Goal: Task Accomplishment & Management: Complete application form

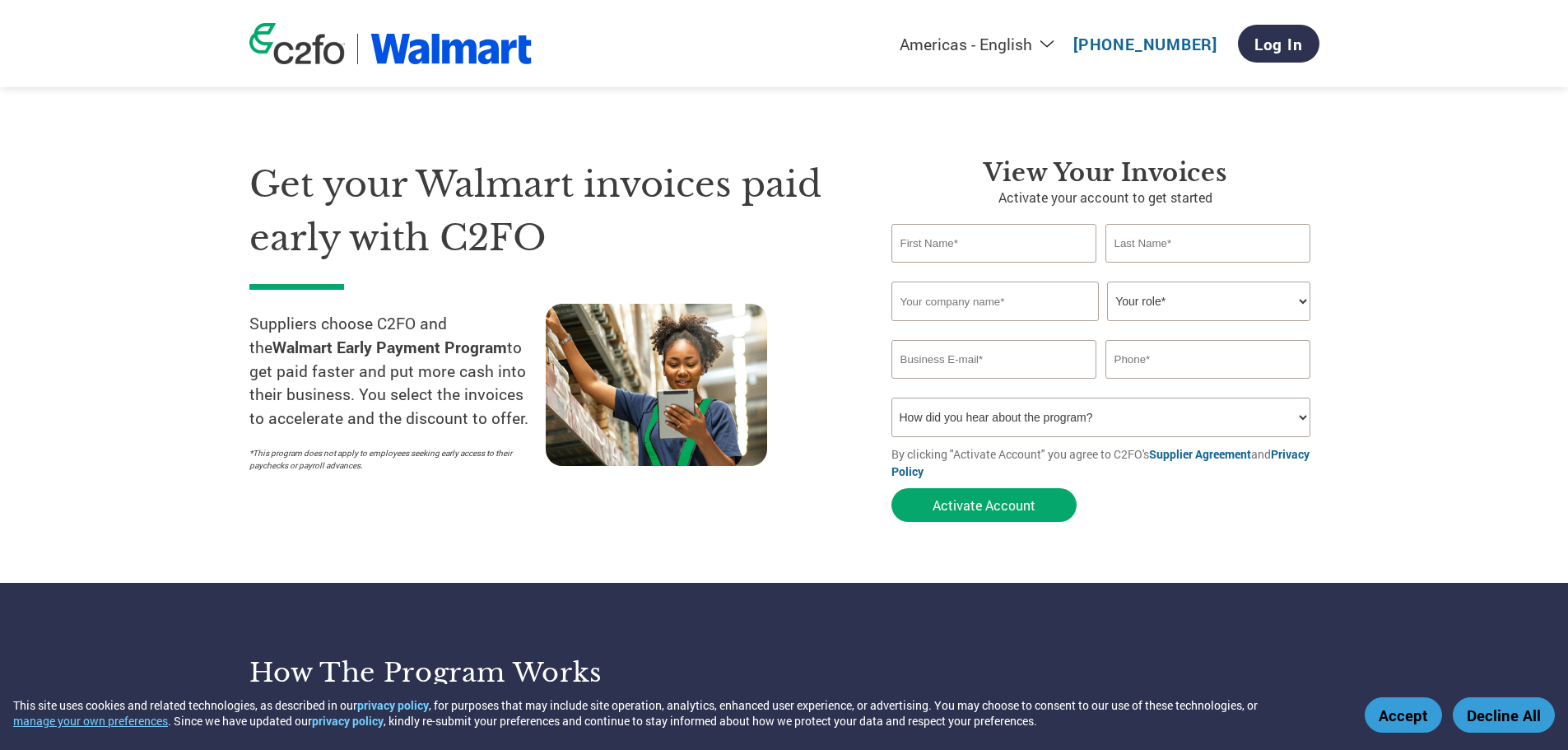
click at [996, 237] on input "text" at bounding box center [995, 244] width 206 height 38
type input "[PERSON_NAME]"
click at [994, 314] on input "text" at bounding box center [995, 301] width 207 height 39
type input "Killer Instinct, Inc"
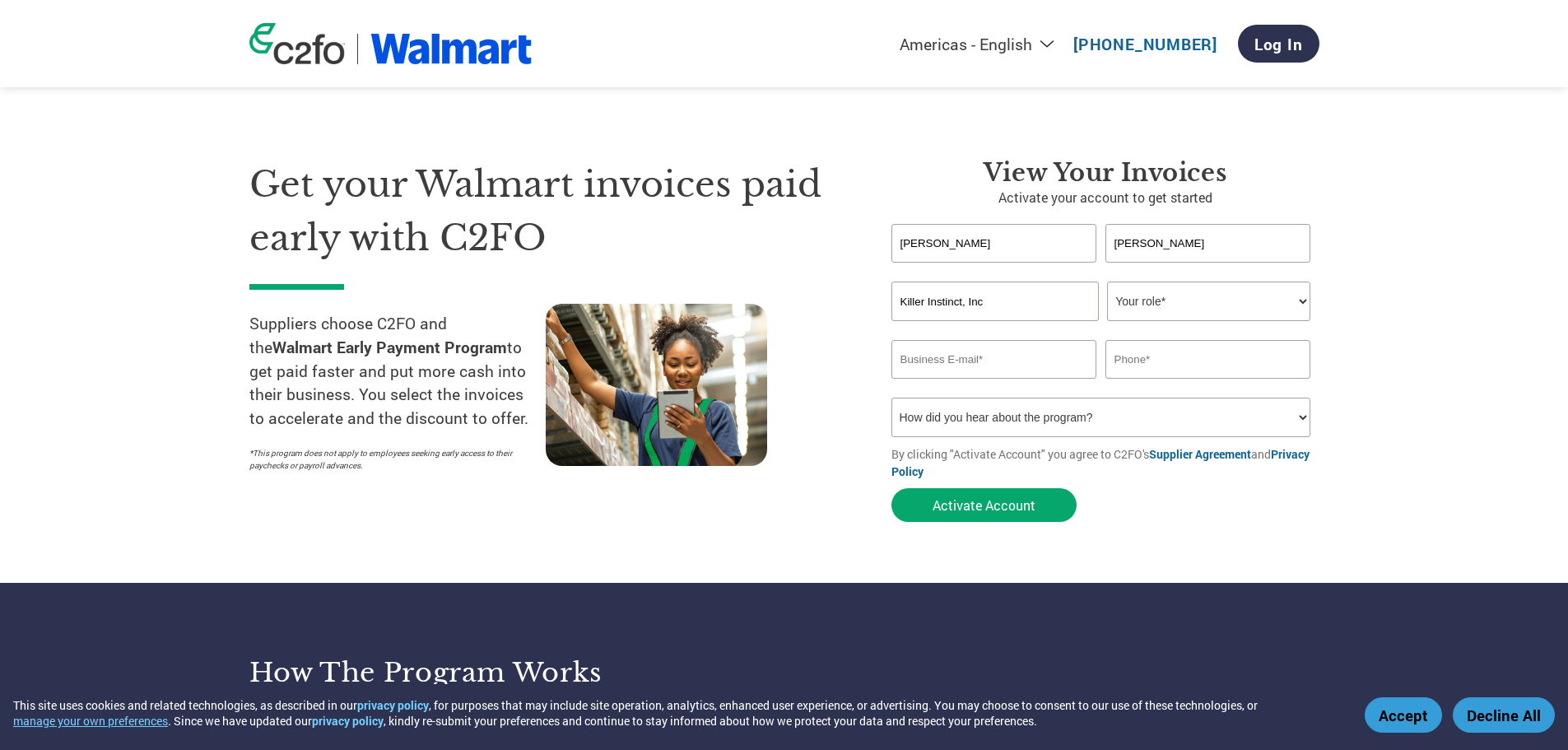
click at [1154, 305] on select "Your role* CFO Controller Credit Manager Finance Director Treasurer CEO Preside…" at bounding box center [1209, 301] width 203 height 39
select select "FINANCE_DIRECTOR"
click at [1107, 282] on select "Your role* CFO Controller Credit Manager Finance Director Treasurer CEO Preside…" at bounding box center [1209, 301] width 203 height 39
click at [994, 357] on input "email" at bounding box center [995, 359] width 206 height 38
type input "[EMAIL_ADDRESS][DOMAIN_NAME]"
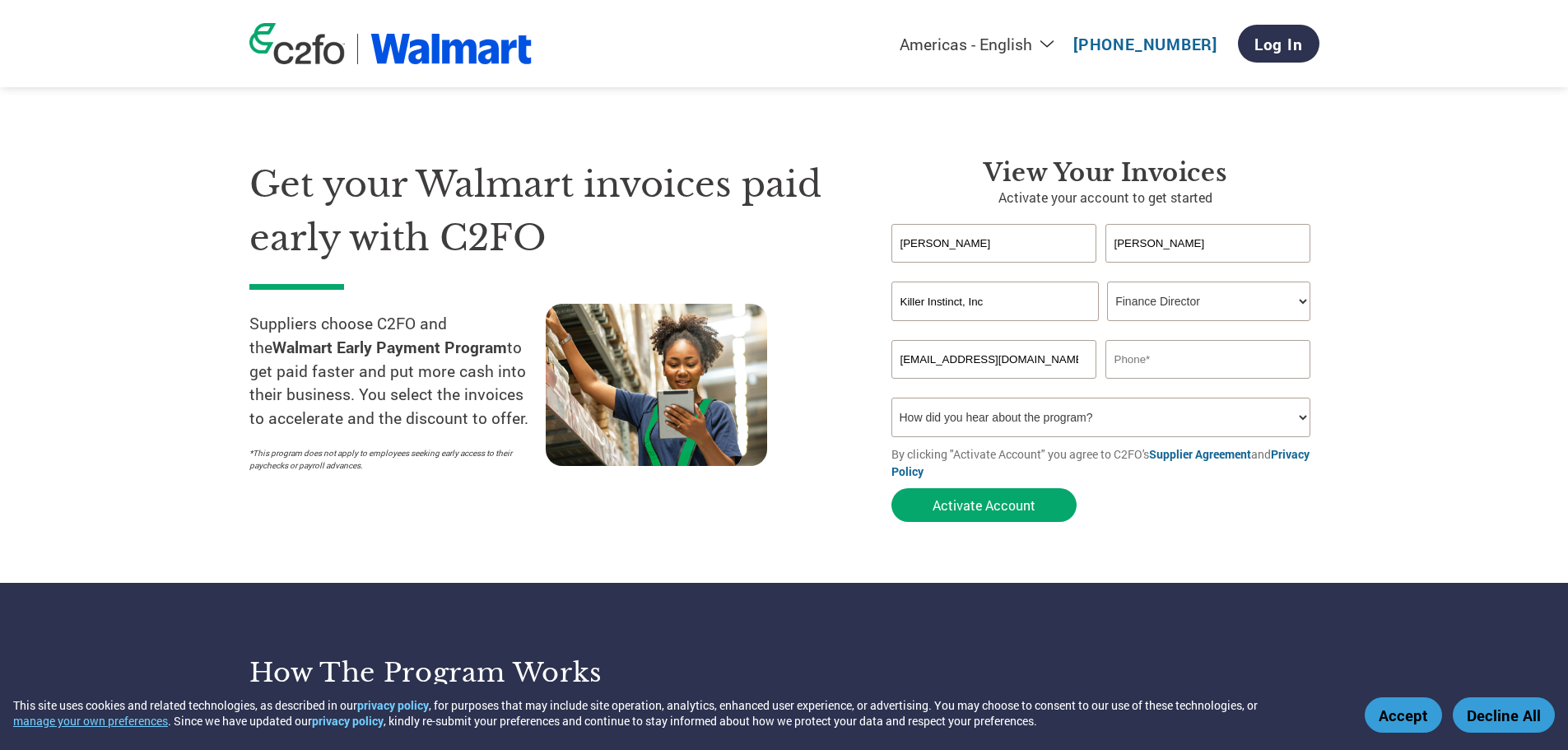
click at [1155, 351] on input "text" at bounding box center [1209, 359] width 206 height 38
click at [1151, 372] on input "text" at bounding box center [1209, 359] width 206 height 38
type input "[PHONE_NUMBER]"
click at [1083, 306] on input "Killer Instinct, Inc" at bounding box center [995, 301] width 207 height 39
click at [1094, 295] on input "Killer Instinct, Inc" at bounding box center [995, 301] width 207 height 39
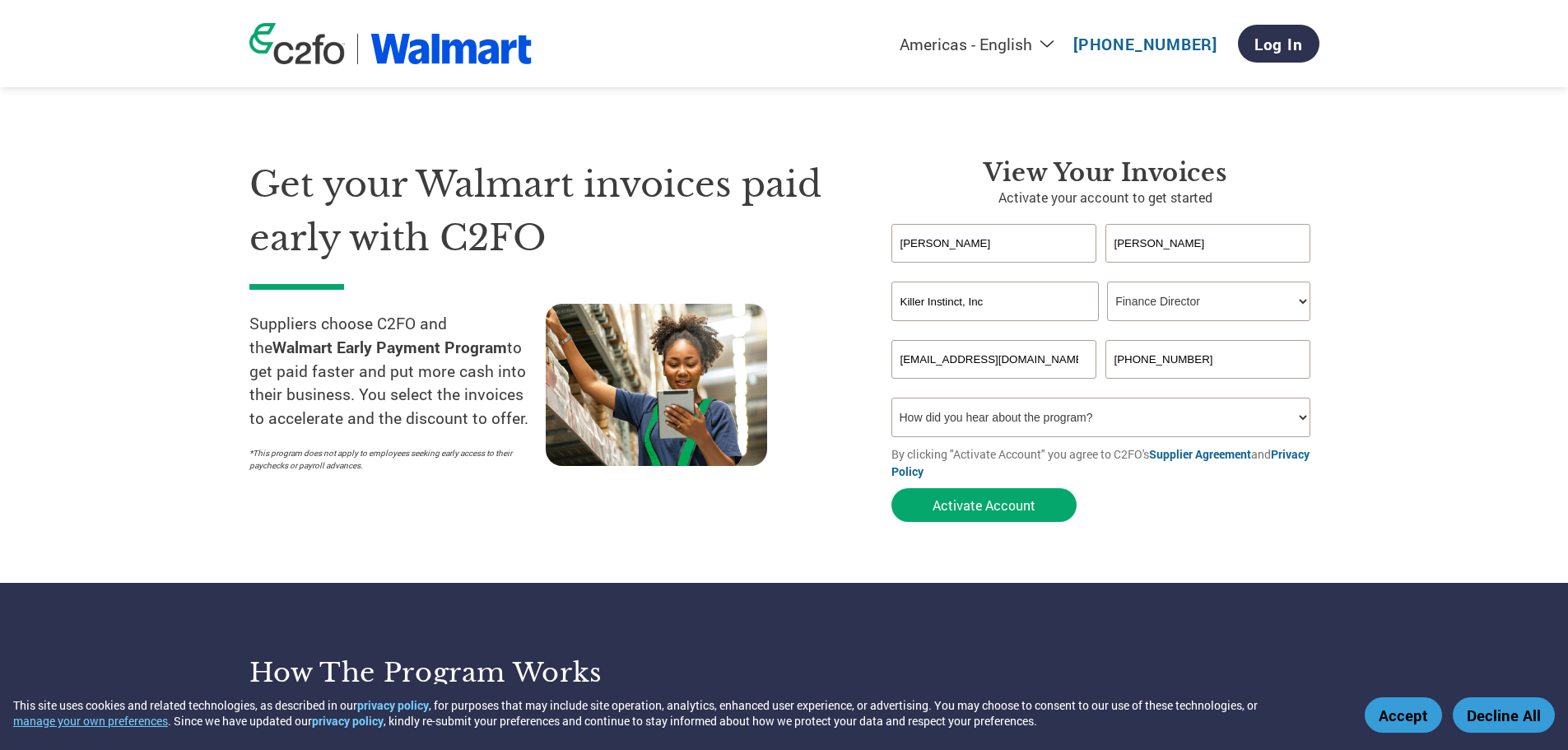
click at [979, 307] on input "Killer Instinct, Inc" at bounding box center [995, 301] width 207 height 39
click at [846, 362] on div "Get your Walmart invoices paid early with C2FO Suppliers choose C2FO and the Wa…" at bounding box center [557, 344] width 618 height 372
click at [999, 301] on input "Killer Instinct, Inc" at bounding box center [995, 301] width 207 height 39
click at [997, 301] on input "Killer Instinct, Inc" at bounding box center [995, 301] width 207 height 39
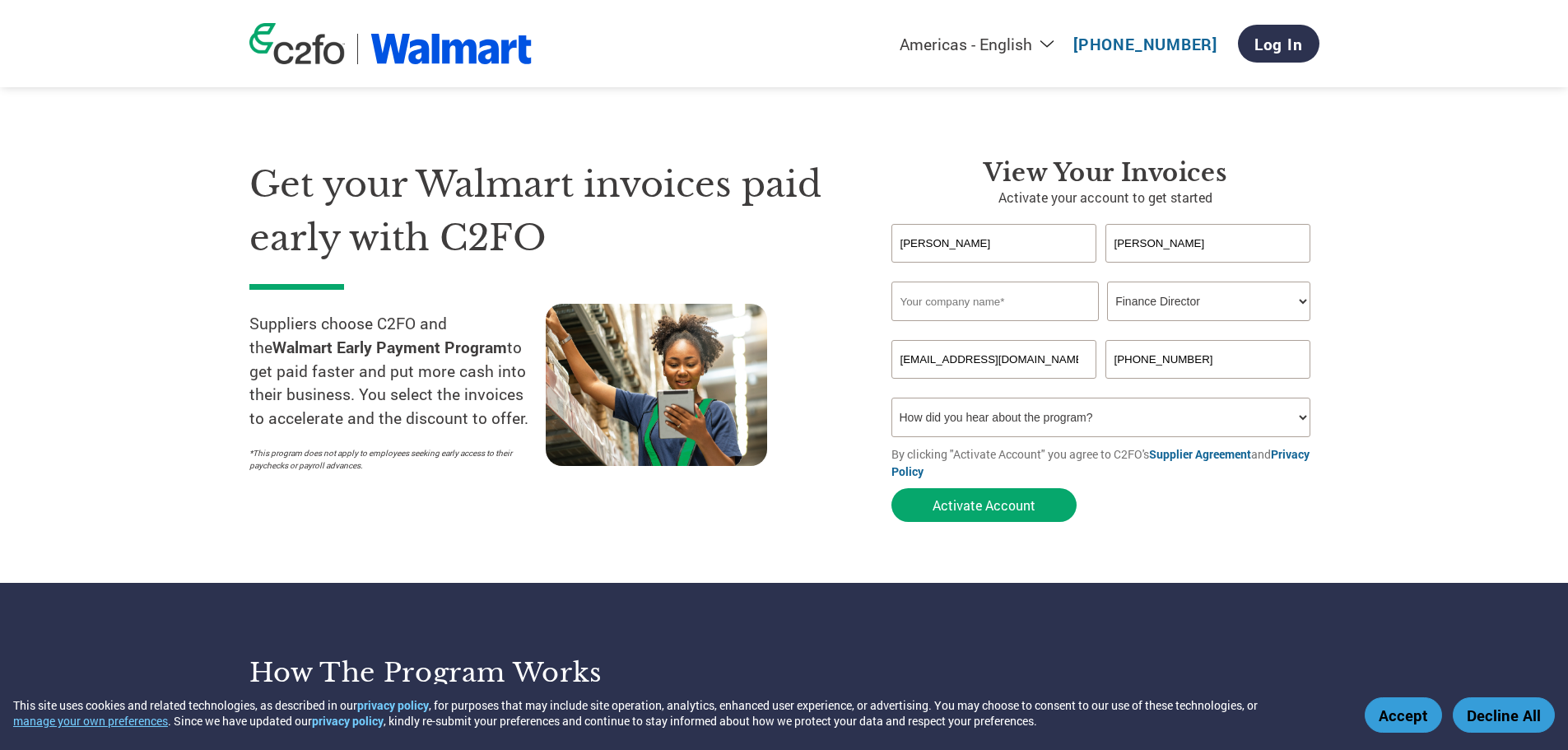
click at [1387, 336] on section "Get your Walmart invoices paid early with C2FO Suppliers choose C2FO and the Wa…" at bounding box center [784, 324] width 1568 height 517
click at [990, 294] on input "text" at bounding box center [995, 301] width 207 height 39
click at [1035, 314] on input "text" at bounding box center [995, 301] width 207 height 39
type input "MSCKI, LLC"
click at [1022, 502] on button "Activate Account" at bounding box center [984, 505] width 185 height 34
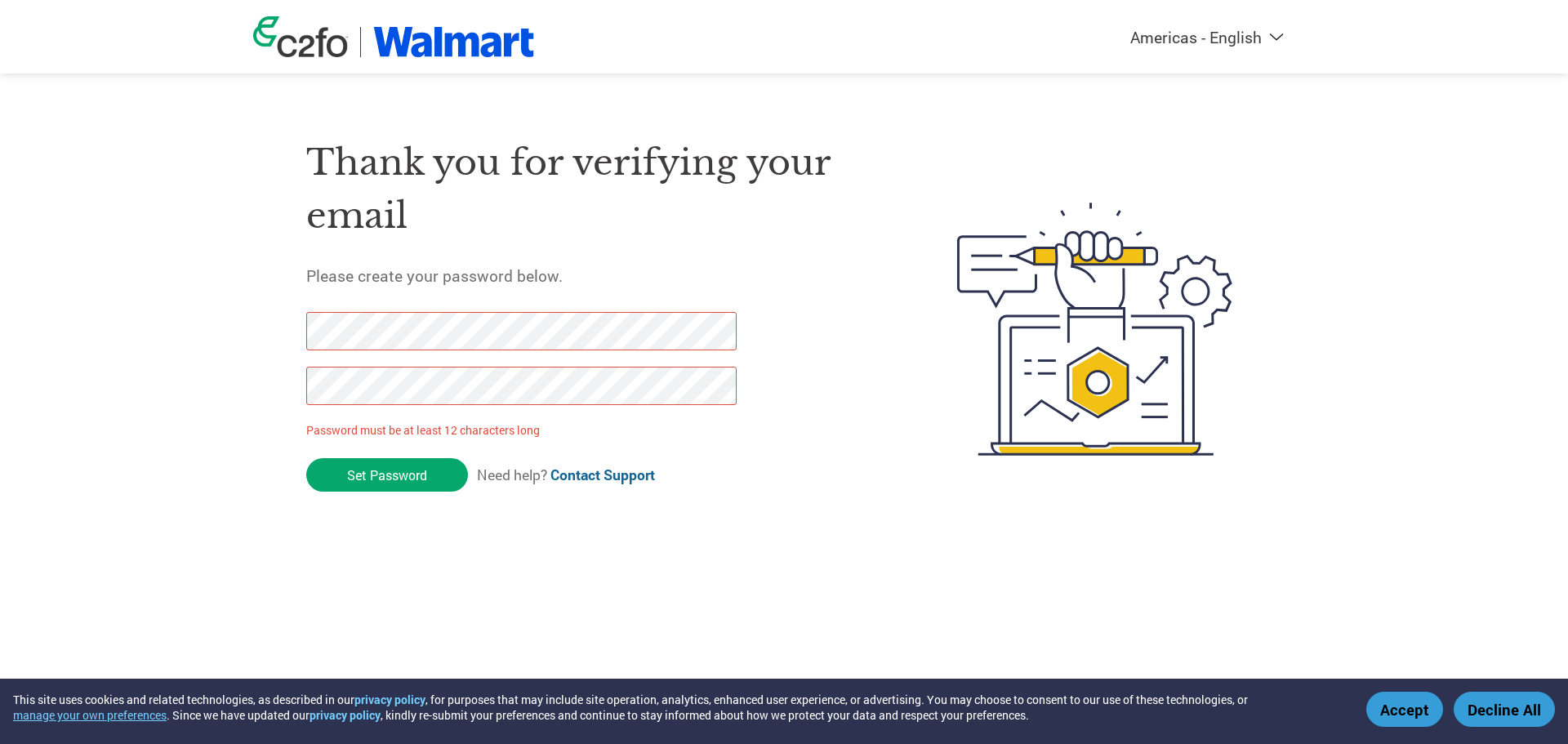
click at [277, 382] on div "Thank you for verifying your email Please create your password below. Password …" at bounding box center [784, 329] width 1061 height 433
click at [389, 477] on input "Set Password" at bounding box center [386, 474] width 162 height 33
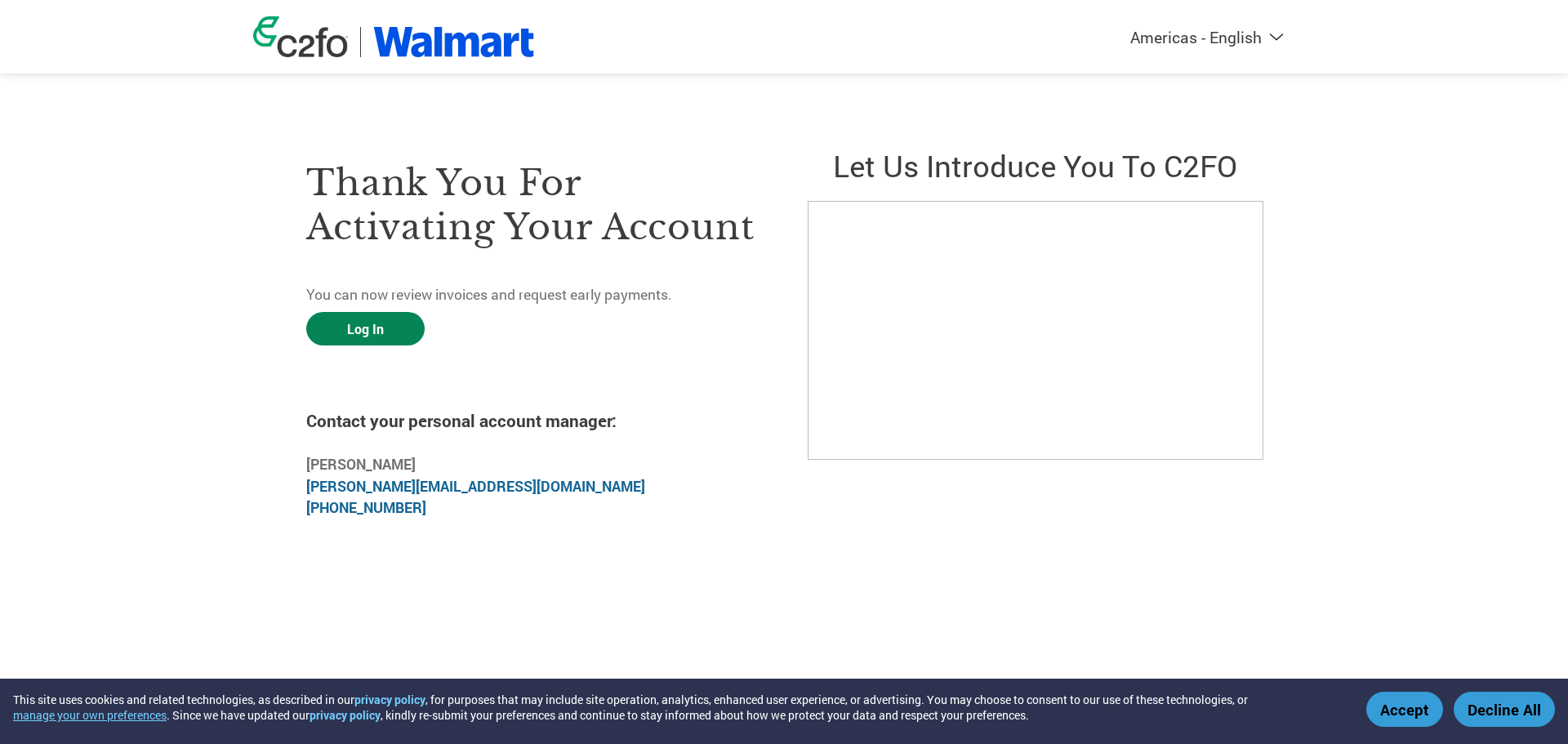
click at [394, 328] on link "Log In" at bounding box center [365, 329] width 119 height 33
